Goal: Task Accomplishment & Management: Manage account settings

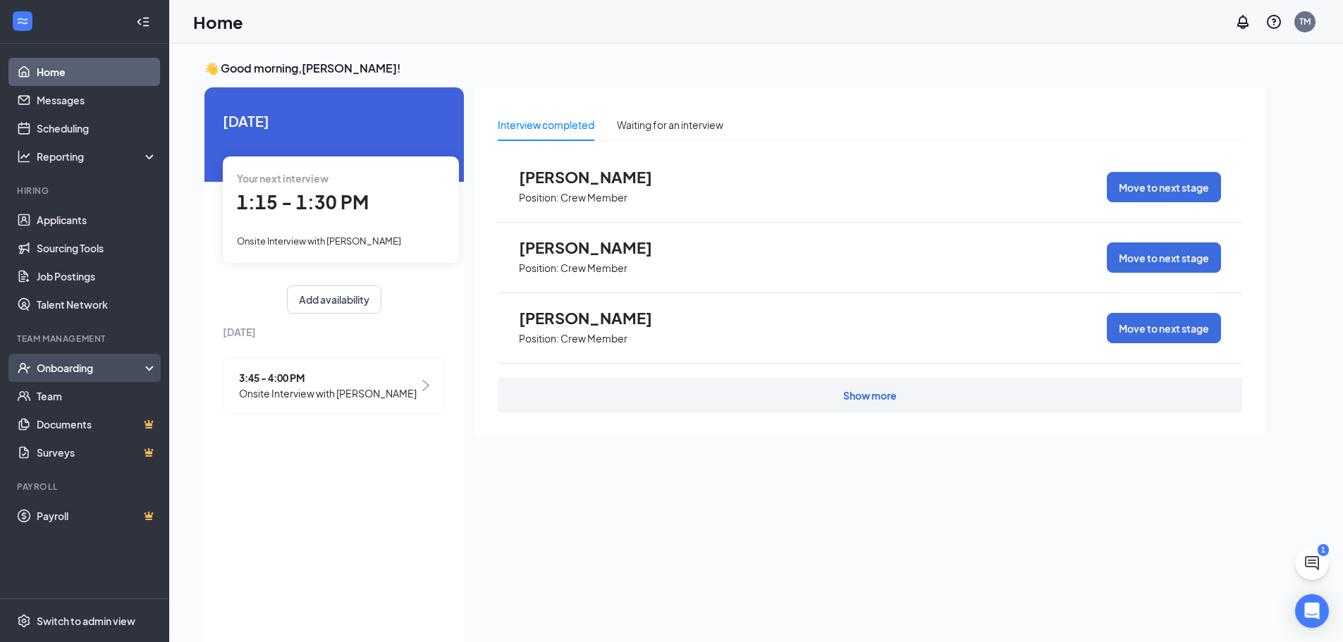
click at [62, 365] on div "Onboarding" at bounding box center [91, 368] width 109 height 14
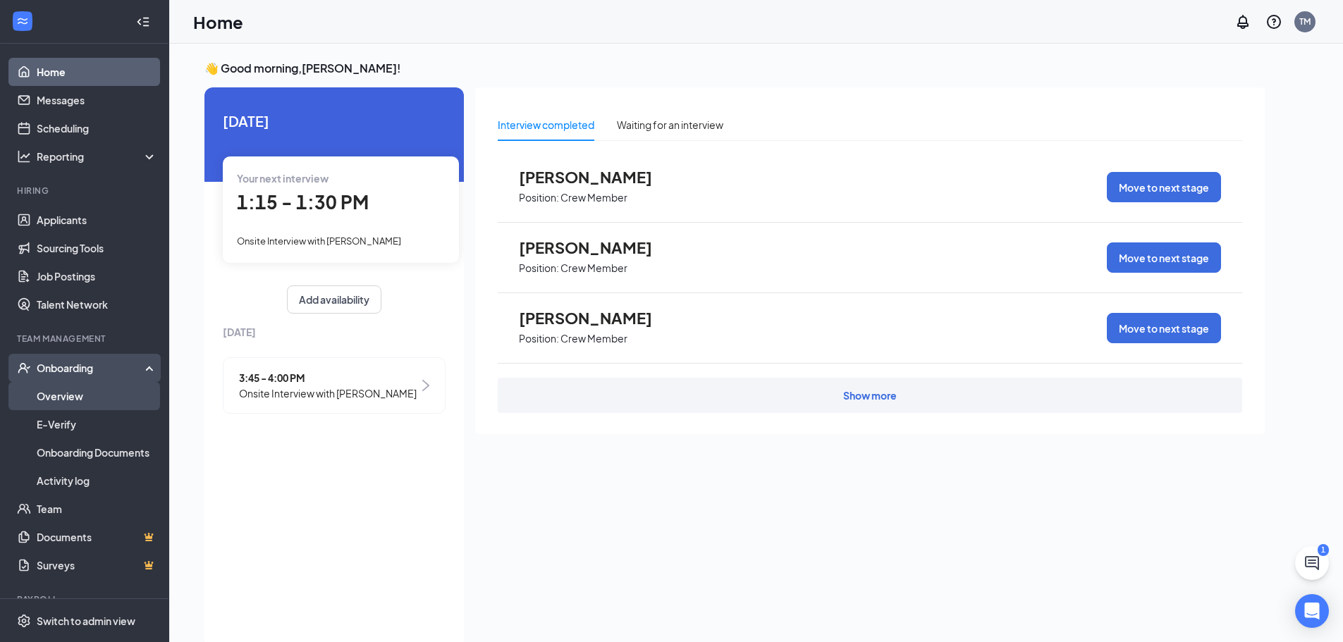
click at [62, 390] on link "Overview" at bounding box center [97, 396] width 121 height 28
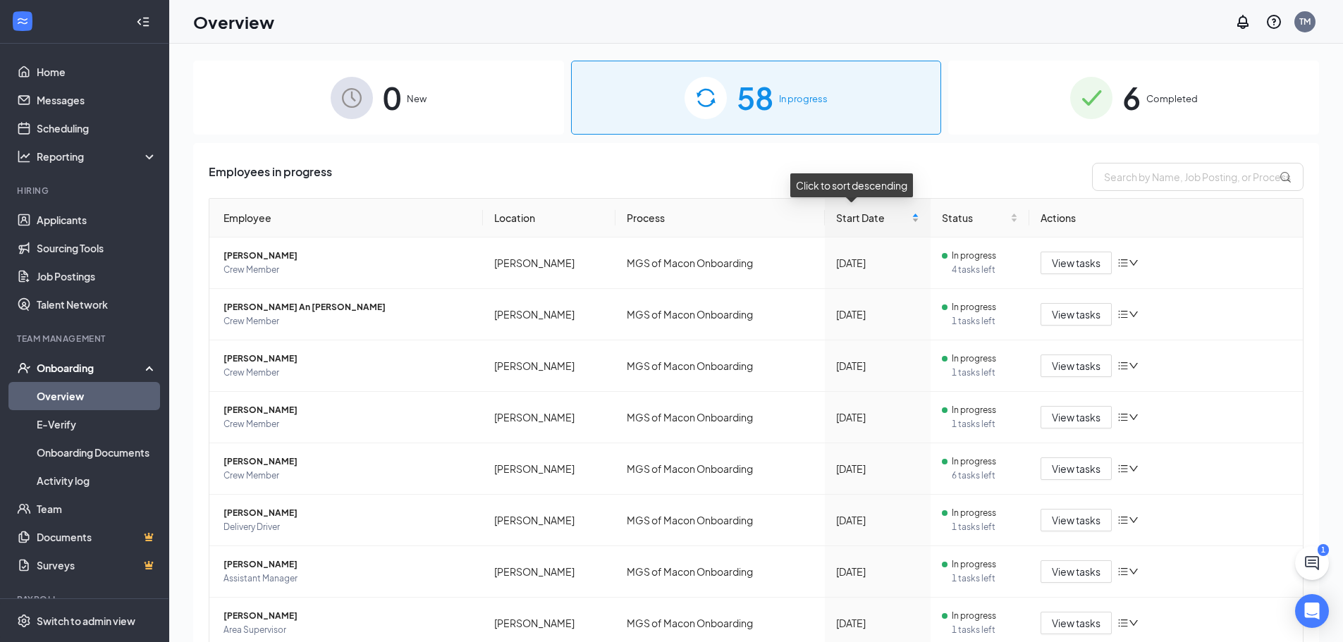
click at [894, 217] on div "Start Date" at bounding box center [877, 218] width 83 height 16
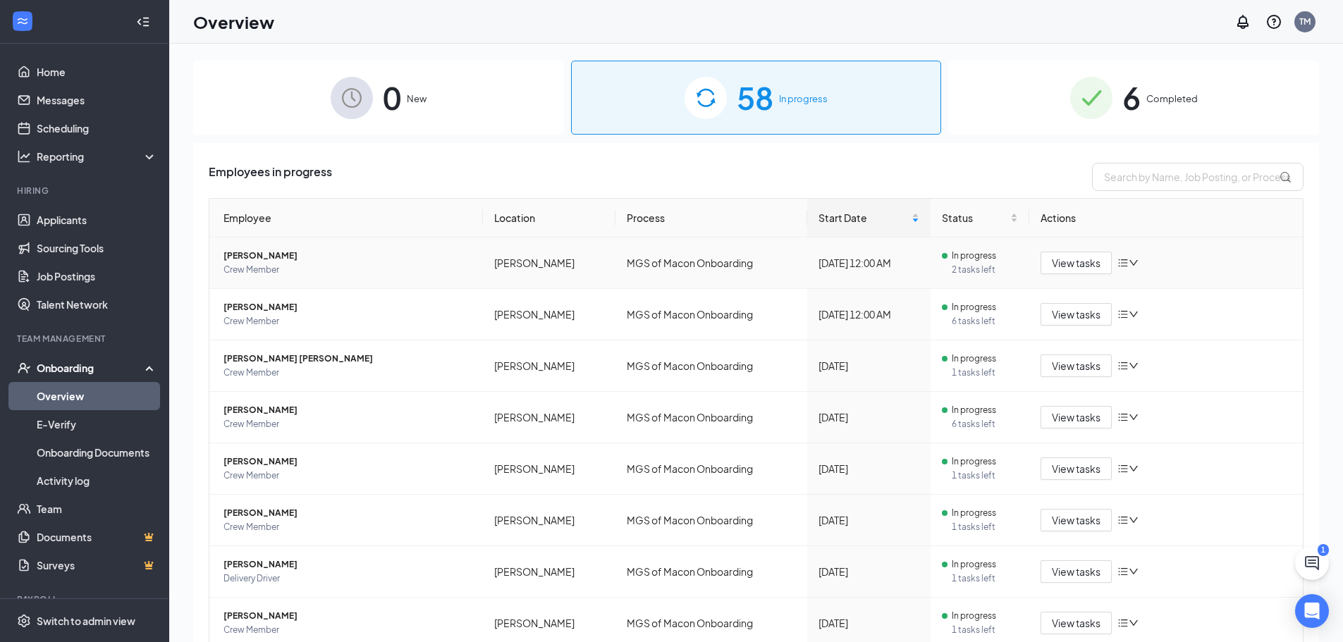
click at [699, 264] on td "MGS of Macon Onboarding" at bounding box center [711, 262] width 192 height 51
drag, startPoint x: 399, startPoint y: 317, endPoint x: 529, endPoint y: 237, distance: 152.2
click at [419, 304] on div "[PERSON_NAME] Crew Member" at bounding box center [347, 314] width 248 height 28
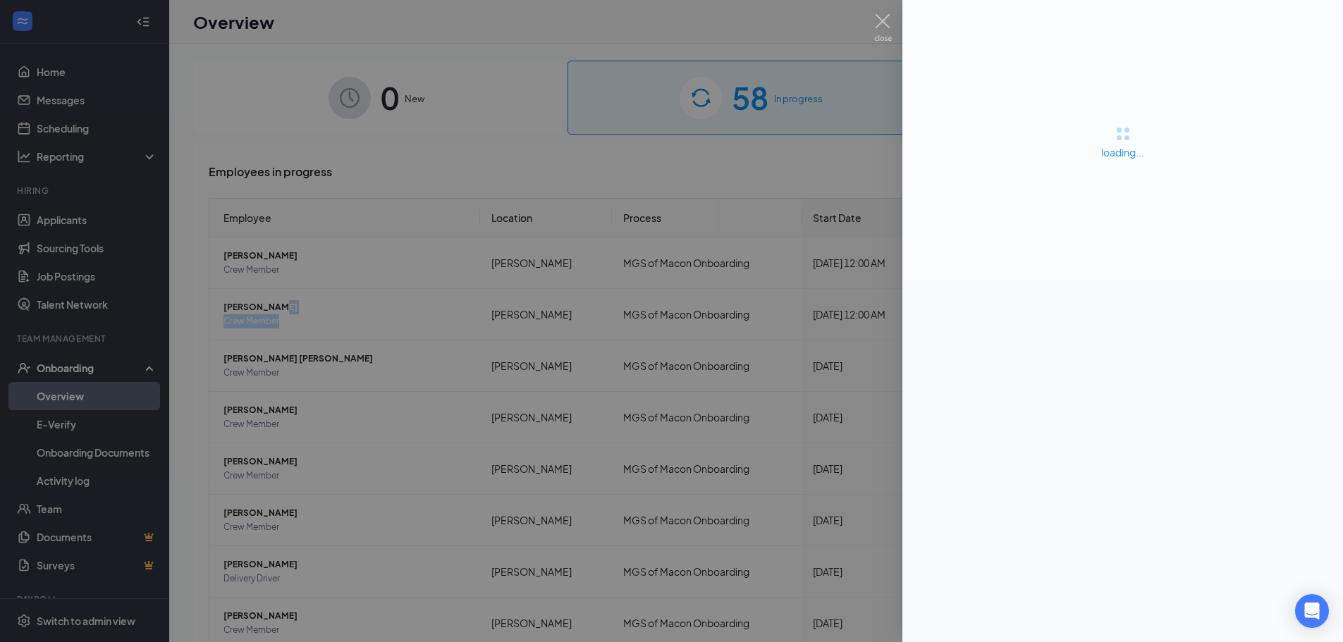
click at [629, 266] on div at bounding box center [671, 321] width 1343 height 642
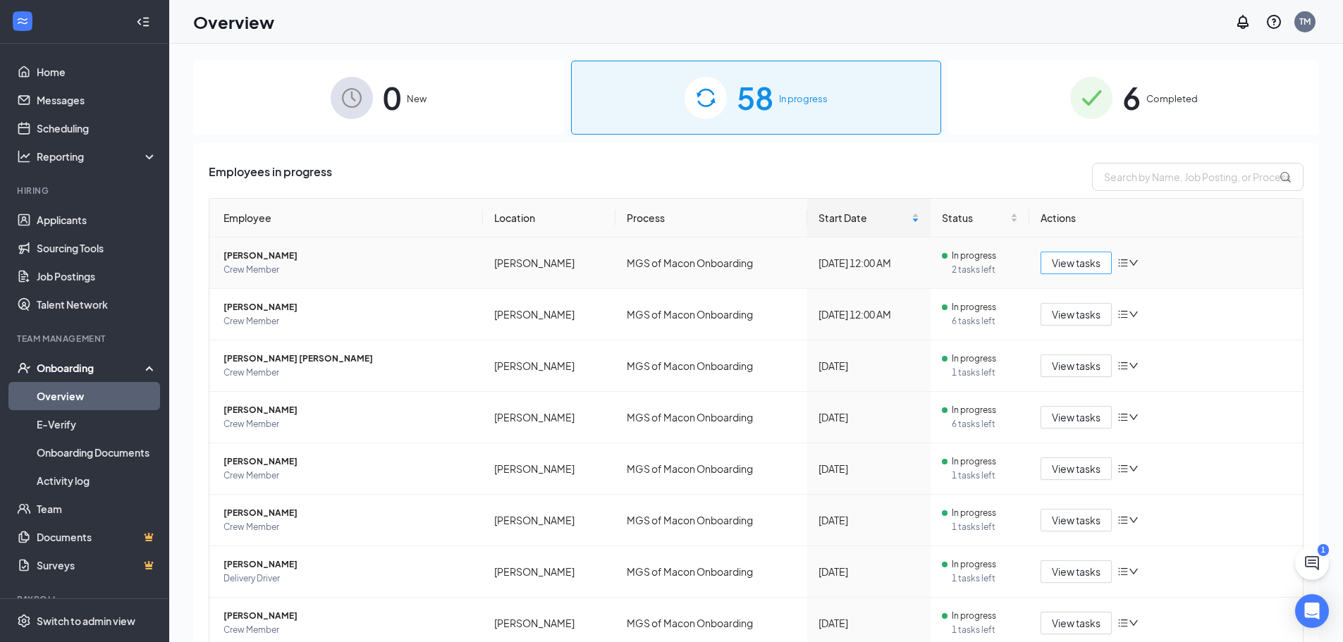
click at [1054, 262] on span "View tasks" at bounding box center [1075, 263] width 49 height 16
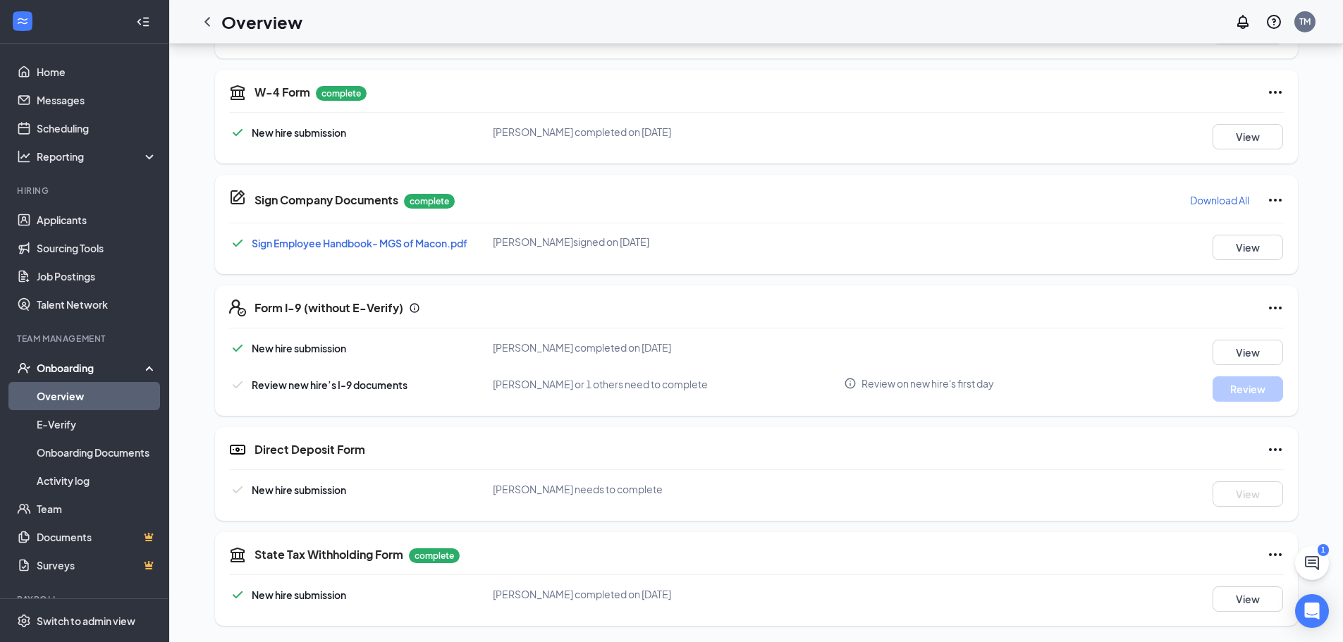
scroll to position [299, 0]
